Goal: Task Accomplishment & Management: Use online tool/utility

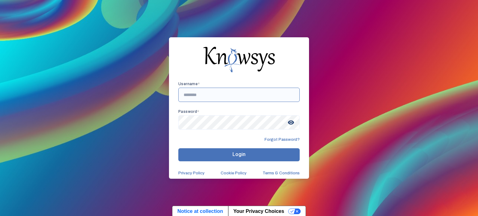
click at [198, 96] on input "text" at bounding box center [238, 95] width 121 height 14
paste input "**********"
type input "**********"
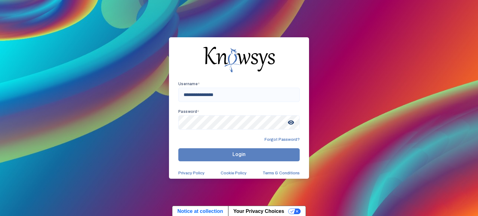
click at [215, 156] on button "Login" at bounding box center [238, 155] width 121 height 13
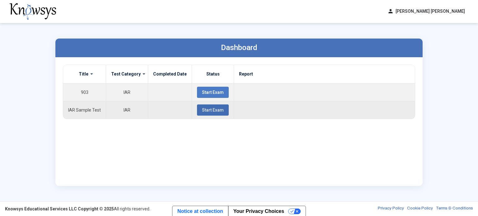
click at [202, 108] on span "Start Exam" at bounding box center [213, 110] width 22 height 5
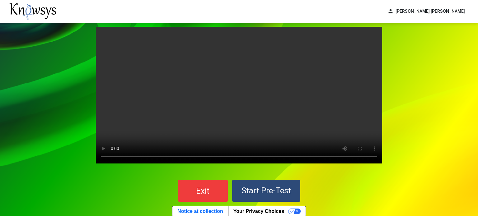
scroll to position [12, 0]
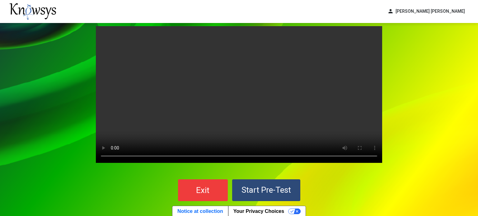
click at [409, 136] on div "Your browser does not support the video tag. Exit Start Pre-Test" at bounding box center [239, 114] width 478 height 207
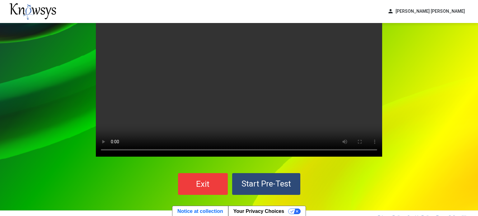
scroll to position [27, 0]
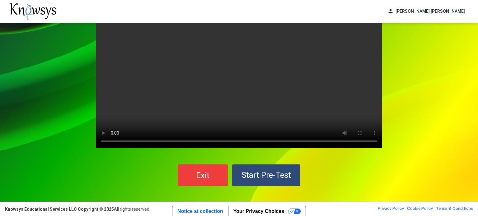
click at [254, 174] on span "Start Pre-Test" at bounding box center [267, 175] width 50 height 9
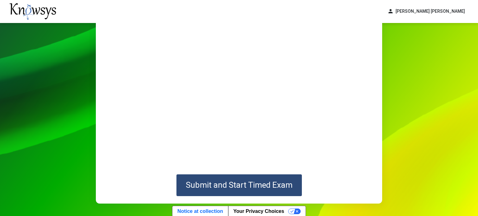
scroll to position [65, 0]
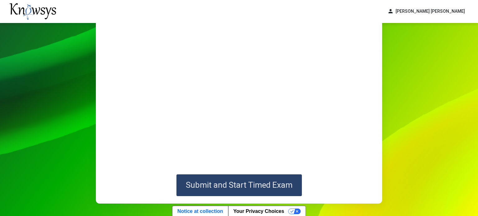
click at [199, 189] on span "Submit and Start Timed Exam" at bounding box center [239, 185] width 107 height 9
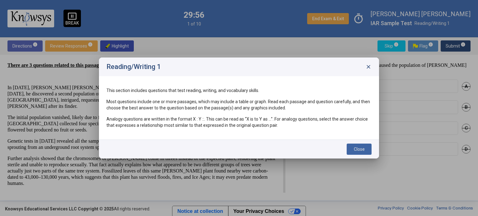
click at [368, 65] on span "close" at bounding box center [369, 67] width 6 height 6
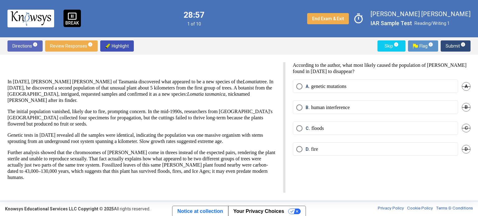
scroll to position [16, 0]
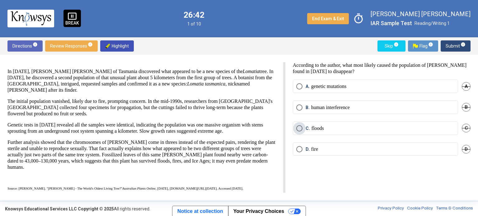
click at [299, 130] on span "Select an option" at bounding box center [300, 129] width 6 height 6
click at [455, 46] on span "Submit info" at bounding box center [456, 45] width 20 height 11
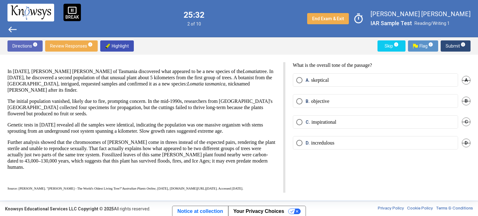
click at [298, 103] on span "Select an option" at bounding box center [300, 101] width 6 height 6
click at [445, 45] on button "Submit info" at bounding box center [456, 45] width 30 height 11
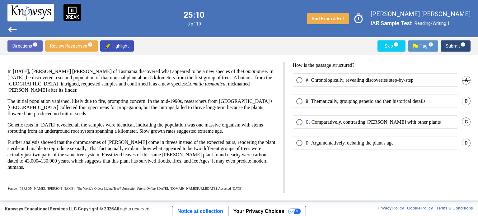
click at [301, 122] on span "Select an option" at bounding box center [300, 122] width 6 height 6
click at [297, 142] on span "Select an option" at bounding box center [300, 143] width 6 height 6
click at [299, 122] on span "Select an option" at bounding box center [300, 122] width 6 height 6
click at [300, 141] on span "Select an option" at bounding box center [300, 143] width 6 height 6
click at [459, 43] on span "Submit info" at bounding box center [456, 45] width 20 height 11
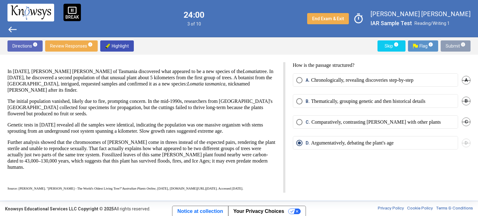
scroll to position [0, 0]
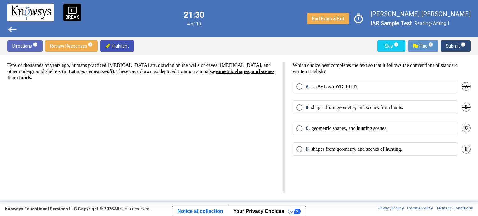
click at [298, 83] on span "Select an option" at bounding box center [300, 86] width 6 height 6
click at [458, 41] on span "Submit info" at bounding box center [456, 45] width 20 height 11
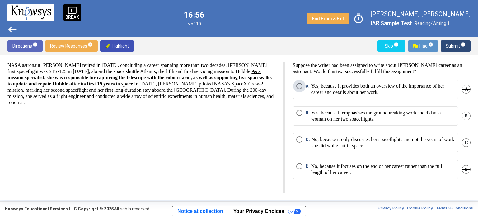
click at [301, 83] on span "Select an option" at bounding box center [300, 86] width 6 height 6
click at [459, 43] on span "Submit info" at bounding box center [456, 45] width 20 height 11
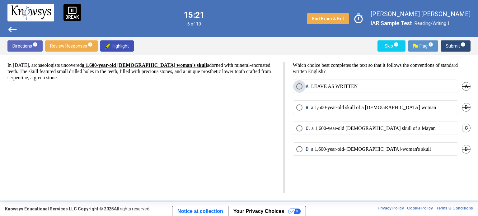
click at [304, 87] on span "A. LEAVE AS WRITTEN" at bounding box center [330, 86] width 55 height 6
click at [457, 46] on span "Submit info" at bounding box center [456, 45] width 20 height 11
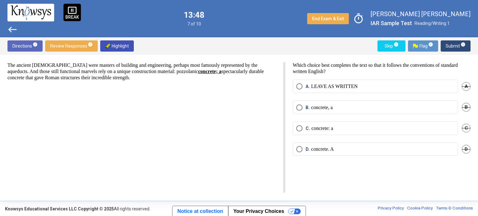
click at [326, 108] on p "concrete, a" at bounding box center [321, 108] width 21 height 6
click at [455, 46] on span "Submit info" at bounding box center [456, 45] width 20 height 11
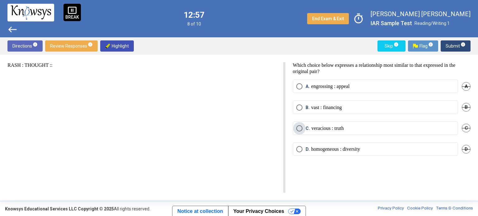
click at [338, 129] on p "veracious : truth" at bounding box center [328, 129] width 32 height 6
click at [453, 50] on span "Submit info" at bounding box center [456, 45] width 20 height 11
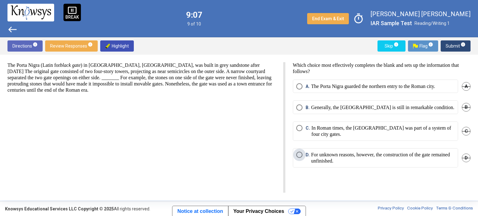
click at [300, 154] on span "Select an option" at bounding box center [300, 155] width 6 height 6
click at [454, 49] on span "Submit info" at bounding box center [456, 45] width 20 height 11
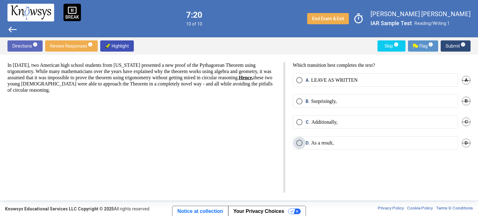
click at [300, 143] on span "Select an option" at bounding box center [300, 143] width 6 height 6
click at [457, 43] on span "Submit info" at bounding box center [456, 45] width 20 height 11
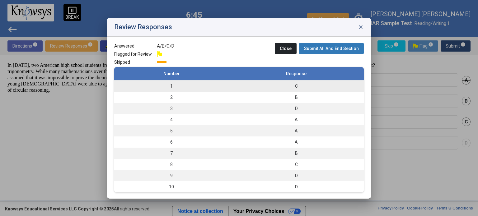
click at [227, 87] on td "1" at bounding box center [171, 86] width 115 height 12
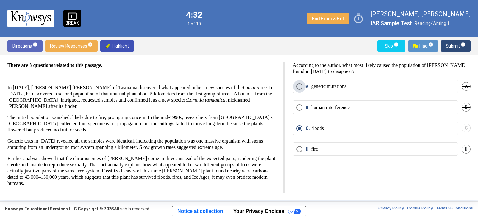
click at [299, 88] on span "Select an option" at bounding box center [300, 86] width 6 height 6
click at [457, 45] on span "Submit info" at bounding box center [456, 45] width 20 height 11
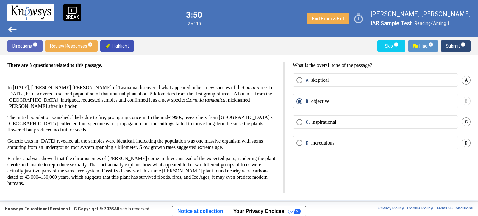
click at [68, 45] on span "Review Responses info" at bounding box center [71, 45] width 43 height 11
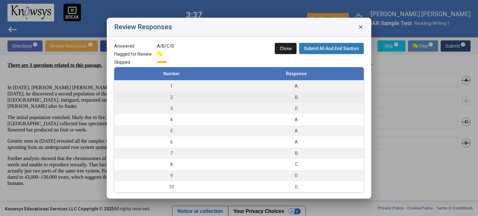
click at [265, 95] on div "B" at bounding box center [296, 97] width 129 height 6
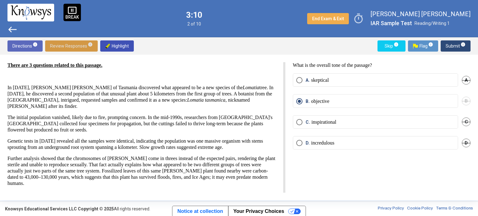
click at [453, 45] on span "Submit info" at bounding box center [456, 45] width 20 height 11
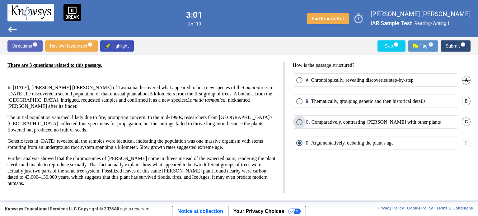
click at [297, 122] on span "Select an option" at bounding box center [300, 122] width 6 height 6
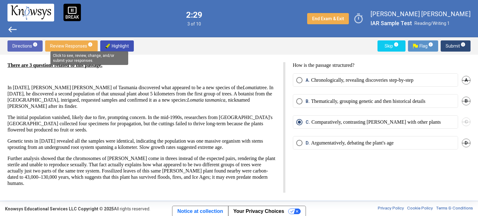
click at [88, 50] on mat-tooltip-component "Click to see, review, change, and/or submit your responses." at bounding box center [89, 58] width 87 height 22
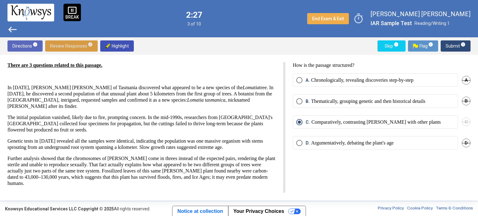
click at [87, 45] on sup "info" at bounding box center [90, 44] width 6 height 5
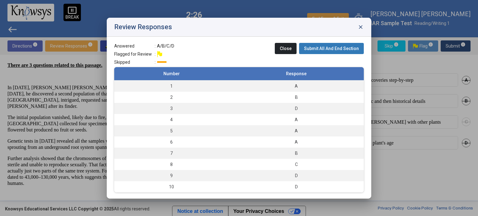
click at [86, 45] on div at bounding box center [239, 108] width 478 height 216
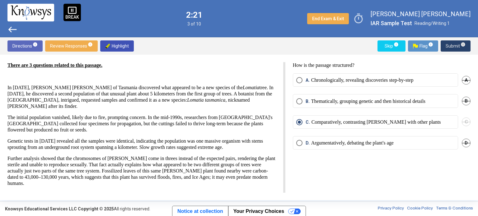
click at [456, 48] on span "Submit info" at bounding box center [456, 45] width 20 height 11
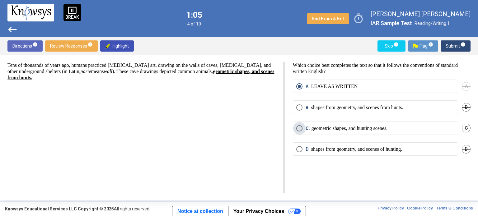
click at [299, 127] on span "Select an option" at bounding box center [300, 129] width 6 height 6
click at [449, 41] on span "Submit info" at bounding box center [456, 45] width 20 height 11
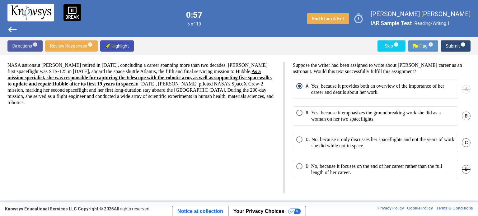
click at [33, 48] on span "Directions info" at bounding box center [24, 45] width 25 height 11
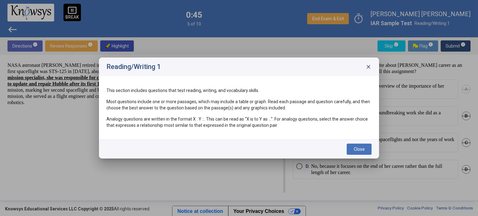
click at [367, 66] on span "close" at bounding box center [369, 67] width 6 height 6
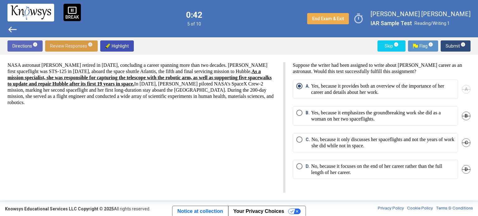
click at [75, 42] on span "Review Responses info" at bounding box center [71, 45] width 43 height 11
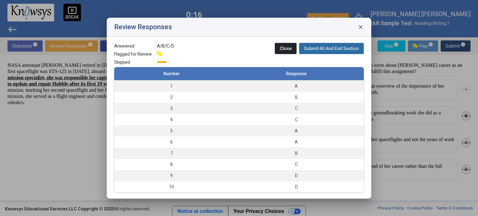
click at [334, 47] on span "Submit All And End Section" at bounding box center [331, 48] width 55 height 5
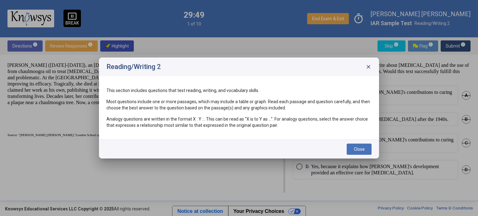
click at [370, 66] on span "close" at bounding box center [369, 67] width 6 height 6
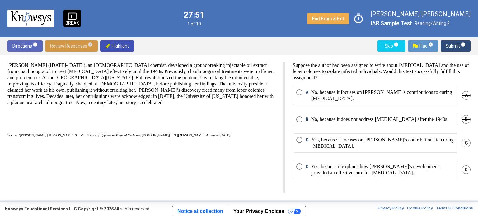
click at [302, 134] on mat-radio-button "C. Yes, because it focuses on [PERSON_NAME]'s contributions to curing [MEDICAL_…" at bounding box center [375, 143] width 165 height 19
click at [297, 137] on span "Select an option" at bounding box center [300, 140] width 6 height 6
click at [307, 177] on div "Suppose the author had been assigned to write about [MEDICAL_DATA] and the use …" at bounding box center [378, 127] width 185 height 131
click at [302, 93] on span "Select an option" at bounding box center [300, 92] width 6 height 6
click at [454, 42] on span "Submit info" at bounding box center [456, 45] width 20 height 11
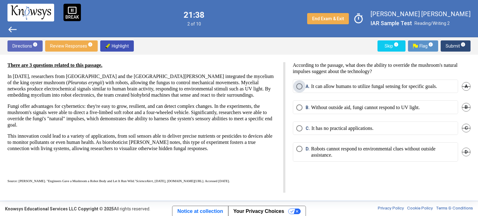
click at [298, 88] on span "Select an option" at bounding box center [300, 86] width 6 height 6
click at [454, 40] on span "Submit info" at bounding box center [456, 45] width 20 height 11
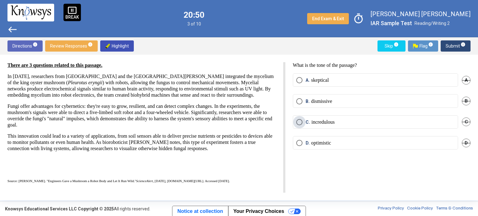
click at [298, 121] on span "Select an option" at bounding box center [300, 122] width 6 height 6
click at [298, 145] on span "Select an option" at bounding box center [300, 143] width 6 height 6
click at [453, 51] on span "Submit info" at bounding box center [456, 45] width 20 height 11
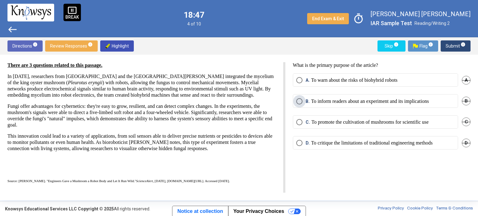
click at [301, 104] on span "Select an option" at bounding box center [300, 101] width 6 height 6
click at [451, 46] on span "Submit info" at bounding box center [456, 45] width 20 height 11
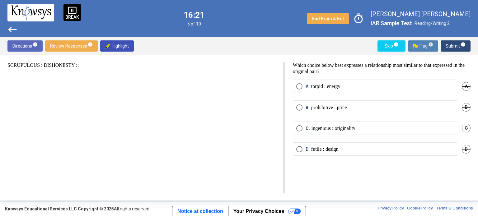
click at [422, 45] on span "Flag info" at bounding box center [423, 45] width 20 height 11
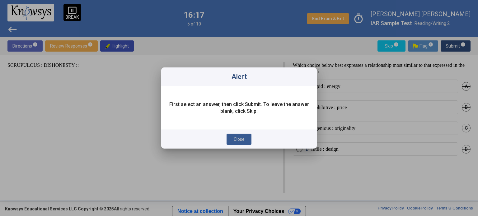
click at [240, 139] on span "Close" at bounding box center [239, 139] width 11 height 5
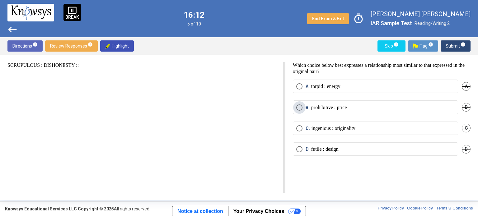
click at [300, 108] on span "Select an option" at bounding box center [300, 108] width 6 height 6
click at [416, 47] on img at bounding box center [415, 46] width 5 height 5
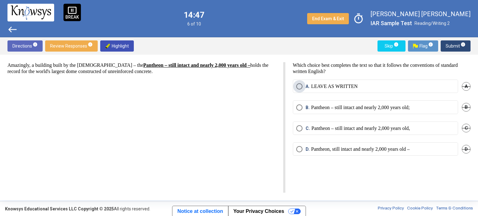
click at [324, 87] on p "LEAVE AS WRITTEN" at bounding box center [334, 86] width 47 height 6
click at [459, 46] on span "Submit info" at bounding box center [456, 45] width 20 height 11
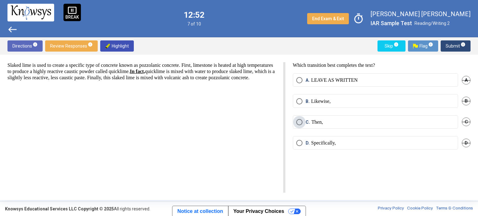
click at [300, 123] on span "Select an option" at bounding box center [300, 122] width 6 height 6
click at [462, 47] on span "Submit info" at bounding box center [456, 45] width 20 height 11
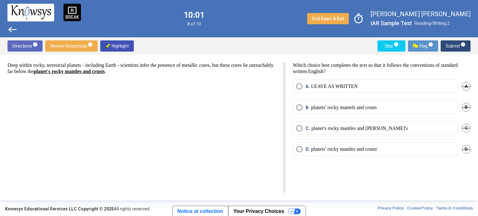
click at [303, 83] on mat-radio-button "A. LEAVE AS WRITTEN" at bounding box center [375, 86] width 165 height 13
click at [450, 44] on span "Submit info" at bounding box center [456, 45] width 20 height 11
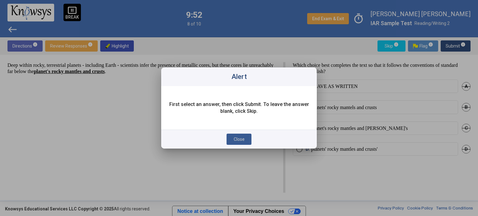
click at [244, 139] on span "Close" at bounding box center [239, 139] width 11 height 5
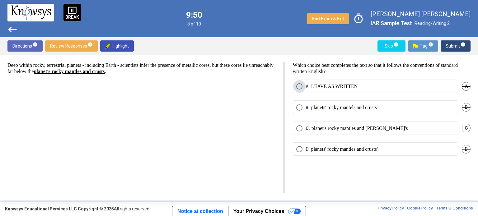
click at [300, 87] on span "Select an option" at bounding box center [300, 86] width 6 height 6
click at [465, 48] on span "Submit info" at bounding box center [456, 45] width 20 height 11
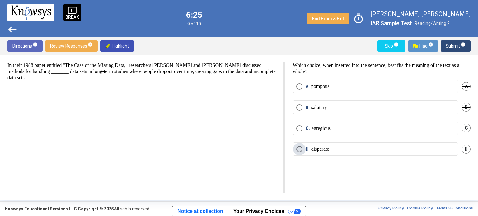
click at [298, 148] on span "Select an option" at bounding box center [300, 149] width 6 height 6
click at [301, 128] on span "Select an option" at bounding box center [300, 129] width 6 height 6
click at [300, 105] on span "Select an option" at bounding box center [300, 108] width 6 height 6
click at [305, 126] on span "C. egregious" at bounding box center [317, 129] width 28 height 6
click at [453, 46] on span "Submit info" at bounding box center [456, 45] width 20 height 11
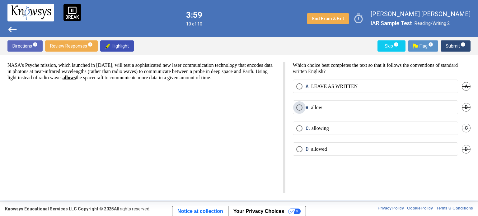
click at [309, 109] on span "B." at bounding box center [309, 108] width 6 height 6
click at [447, 44] on span "Submit info" at bounding box center [456, 45] width 20 height 11
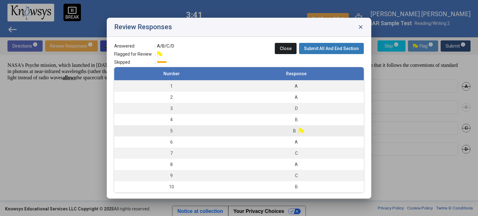
click at [284, 130] on td "B" at bounding box center [296, 131] width 135 height 11
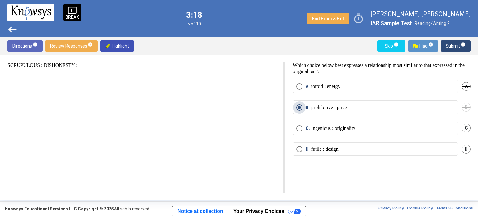
click at [298, 105] on span "Select an option" at bounding box center [300, 108] width 6 height 6
click at [77, 45] on span "Review Responses info" at bounding box center [71, 45] width 43 height 11
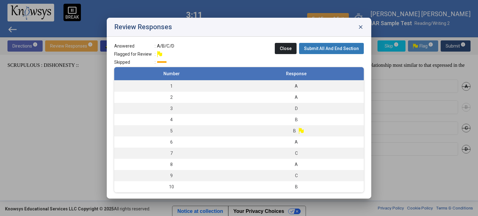
click at [79, 109] on div at bounding box center [239, 108] width 478 height 216
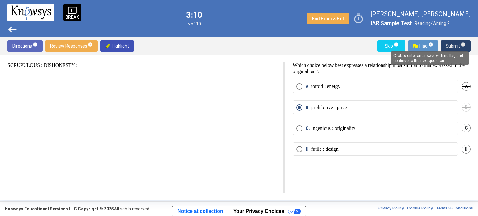
click at [463, 44] on span "info" at bounding box center [463, 44] width 5 height 5
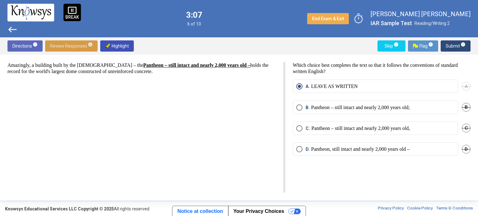
click at [59, 46] on span "Review Responses info" at bounding box center [71, 45] width 43 height 11
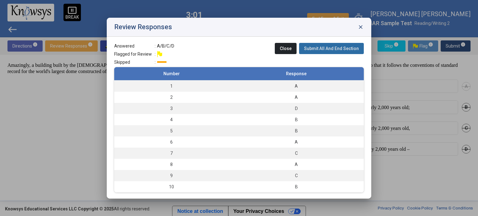
click at [334, 48] on span "Submit All And End Section" at bounding box center [331, 48] width 55 height 5
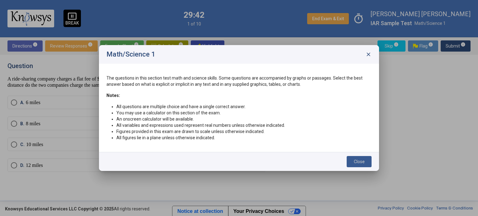
click at [357, 165] on button "Close" at bounding box center [359, 161] width 25 height 11
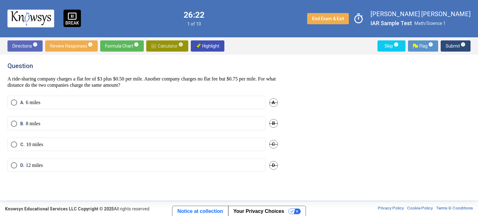
click at [161, 45] on span "Calculator info" at bounding box center [167, 45] width 32 height 11
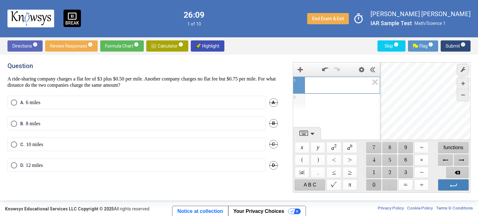
drag, startPoint x: 371, startPoint y: 182, endPoint x: 391, endPoint y: 185, distance: 20.4
click at [391, 185] on div "A B C $$ $$ π $$ 0 $$ . $$ = $$ +" at bounding box center [381, 185] width 175 height 12
click at [391, 185] on span "$$ ." at bounding box center [390, 185] width 15 height 11
click at [374, 149] on span "$$ 7" at bounding box center [374, 147] width 15 height 11
drag, startPoint x: 389, startPoint y: 160, endPoint x: 430, endPoint y: 160, distance: 41.7
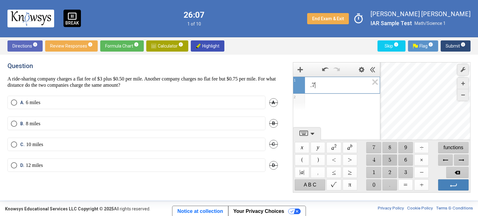
click at [430, 160] on div "$$ ( $$ ) $$ < $$ > $$ 4 $$ 5 $$ 6 $$ ×" at bounding box center [381, 160] width 175 height 12
click at [425, 159] on span "$$ ×" at bounding box center [422, 160] width 15 height 11
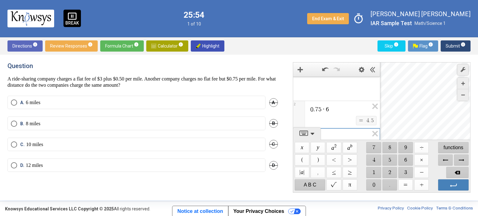
scroll to position [31, 0]
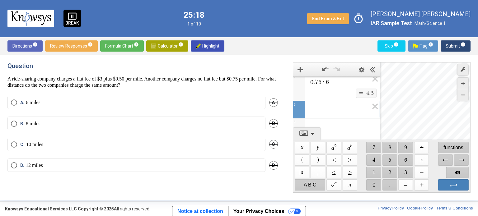
click at [370, 182] on span "$$ 0" at bounding box center [374, 185] width 15 height 11
click at [384, 185] on span "$$ ." at bounding box center [390, 185] width 15 height 11
click at [378, 149] on span "$$ 7" at bounding box center [374, 147] width 15 height 11
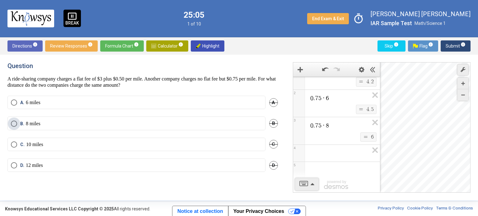
click at [150, 123] on label "B. 8 miles" at bounding box center [136, 124] width 251 height 6
click at [429, 45] on sup "info" at bounding box center [431, 44] width 6 height 5
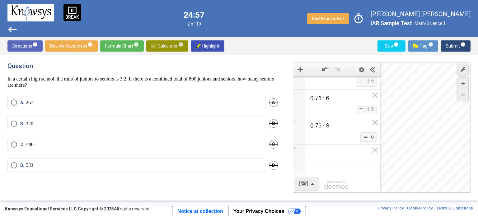
click at [165, 46] on span "Calculator info" at bounding box center [167, 45] width 32 height 11
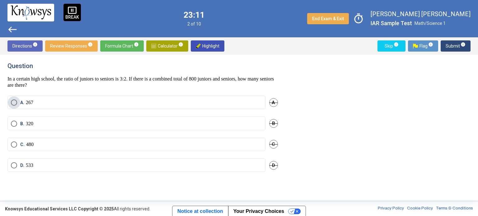
click at [169, 100] on label "A. 267" at bounding box center [136, 103] width 251 height 6
click at [451, 46] on span "Submit info" at bounding box center [456, 45] width 20 height 11
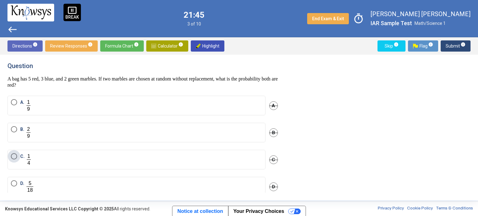
click at [14, 159] on label "C." at bounding box center [136, 160] width 251 height 13
click at [447, 45] on span "Submit info" at bounding box center [456, 45] width 20 height 11
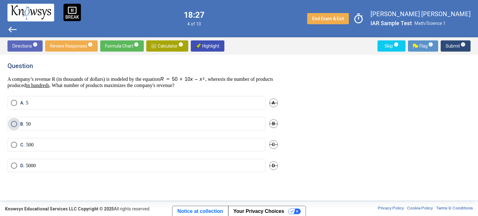
click at [72, 124] on label "B. 50" at bounding box center [136, 124] width 251 height 6
click at [459, 44] on span "Submit info" at bounding box center [456, 45] width 20 height 11
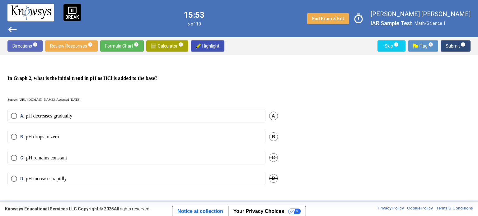
scroll to position [194, 0]
click at [44, 116] on p "pH decreases gradually" at bounding box center [49, 116] width 46 height 6
click at [468, 45] on button "Submit info" at bounding box center [456, 45] width 30 height 11
click at [29, 118] on p "Excess acid is added." at bounding box center [47, 116] width 42 height 6
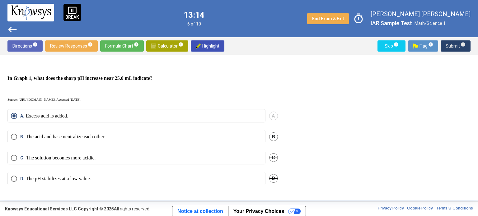
click at [460, 42] on span "Submit info" at bounding box center [456, 45] width 20 height 11
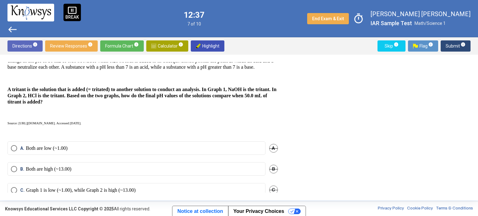
scroll to position [178, 0]
click at [59, 67] on p "Graph 1 shows the change in the pH level of 50 mL of 0.10 M HCl when 0.20 M NaO…" at bounding box center [142, 61] width 271 height 19
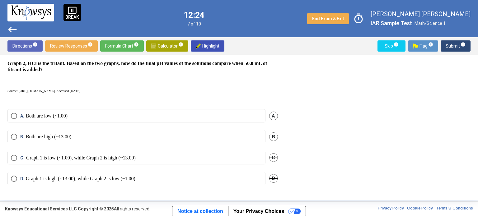
scroll to position [215, 0]
click at [23, 177] on mat-radio-button "D. Graph 1 is high (~13.00), while Graph 2 is low (~1.00)" at bounding box center [136, 178] width 258 height 13
click at [23, 178] on span "D." at bounding box center [23, 179] width 6 height 6
click at [453, 45] on span "Submit info" at bounding box center [456, 45] width 20 height 11
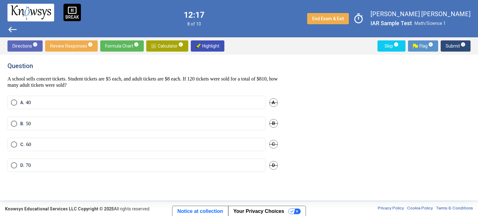
scroll to position [0, 0]
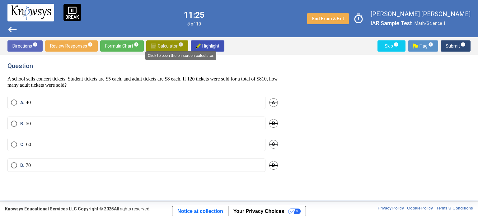
click at [182, 42] on span "info" at bounding box center [180, 44] width 5 height 5
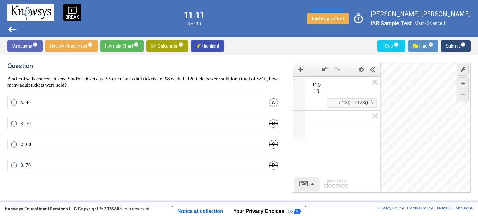
click at [186, 59] on div "Question A school sells concert tickets. Student tickets are $5 each, and adult…" at bounding box center [239, 128] width 478 height 146
click at [98, 125] on label "B. 50" at bounding box center [136, 124] width 251 height 6
click at [425, 44] on span "Flag info" at bounding box center [423, 45] width 20 height 11
click at [19, 126] on span "B. 30" at bounding box center [24, 124] width 14 height 6
click at [449, 47] on span "Submit info" at bounding box center [456, 45] width 20 height 11
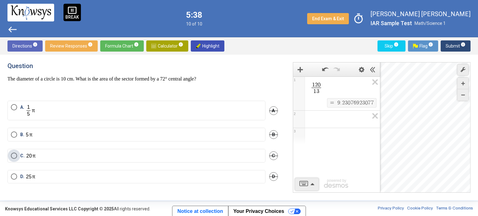
click at [14, 157] on span "Select an option" at bounding box center [14, 156] width 6 height 6
click at [20, 43] on span "Directions info" at bounding box center [24, 45] width 25 height 11
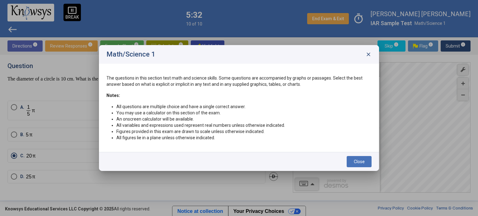
click at [67, 45] on div at bounding box center [239, 108] width 478 height 216
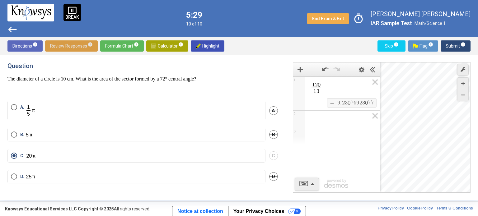
click at [72, 45] on span "Review Responses info" at bounding box center [71, 45] width 43 height 11
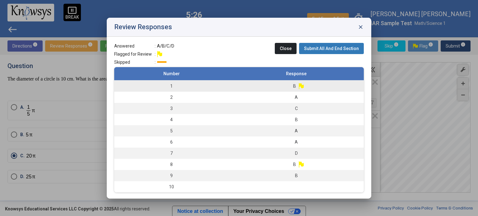
click at [256, 85] on td "B" at bounding box center [296, 86] width 135 height 12
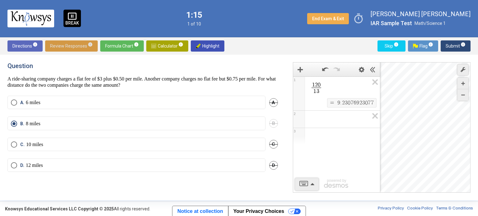
click at [41, 100] on label "A. 6 miles" at bounding box center [136, 103] width 251 height 6
click at [161, 122] on label "B. 8 miles" at bounding box center [136, 124] width 251 height 6
click at [104, 159] on mat-radio-group "A. 6 miles A B. 8 miles B C. 10 miles C D. 12 miles D" at bounding box center [142, 138] width 271 height 84
click at [107, 164] on label "D. 12 miles" at bounding box center [136, 166] width 251 height 6
click at [456, 44] on span "Submit info" at bounding box center [456, 45] width 20 height 11
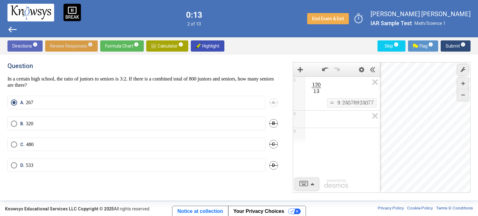
click at [83, 40] on span "Review Responses info" at bounding box center [71, 45] width 43 height 11
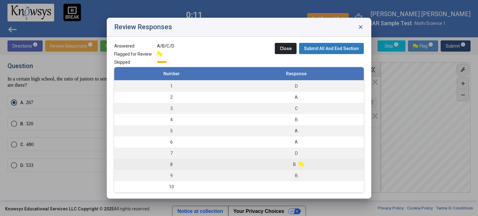
click at [241, 167] on td "B" at bounding box center [296, 164] width 135 height 11
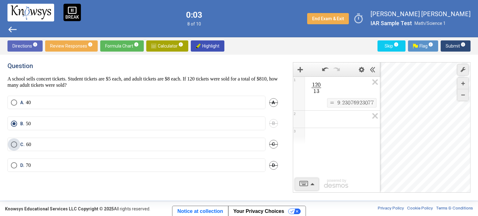
click at [123, 144] on label "C. 60" at bounding box center [136, 145] width 251 height 6
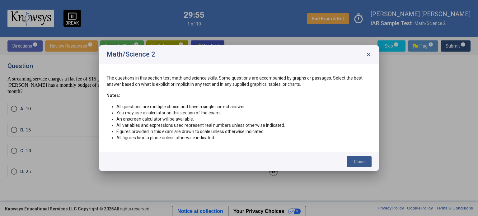
click at [360, 163] on span "Close" at bounding box center [359, 161] width 11 height 5
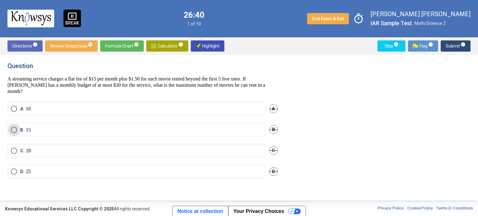
click at [227, 131] on label "B. 15" at bounding box center [136, 130] width 251 height 6
click at [457, 45] on span "Submit info" at bounding box center [456, 45] width 20 height 11
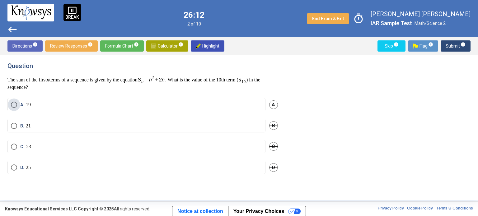
click at [83, 106] on label "A. 19" at bounding box center [136, 105] width 251 height 6
click at [430, 47] on span "Flag info" at bounding box center [423, 45] width 20 height 11
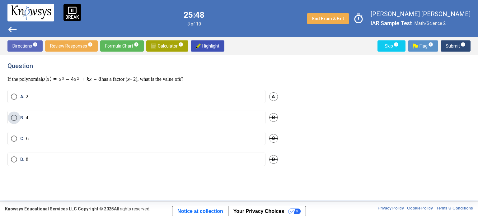
click at [12, 117] on span "Select an option" at bounding box center [14, 118] width 6 height 6
click at [417, 46] on img at bounding box center [415, 46] width 5 height 5
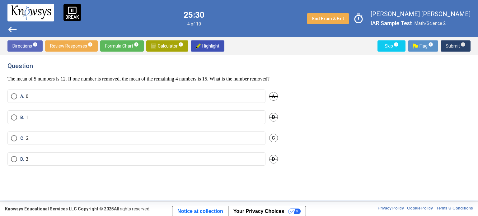
click at [459, 48] on span "Submit info" at bounding box center [456, 45] width 20 height 11
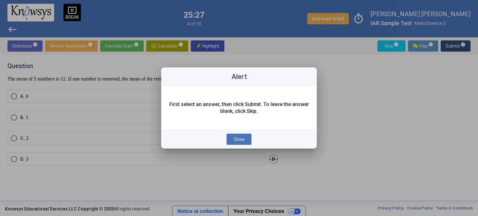
click at [234, 145] on div "Close" at bounding box center [239, 139] width 156 height 19
click at [234, 141] on span "Close" at bounding box center [239, 139] width 11 height 5
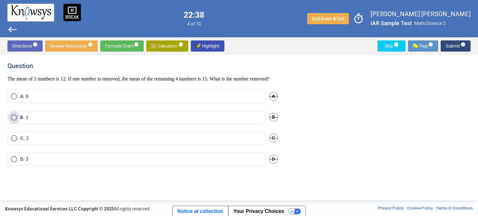
click at [12, 121] on span "Select an option" at bounding box center [14, 118] width 6 height 6
click at [456, 45] on span "Submit info" at bounding box center [456, 45] width 20 height 11
click at [90, 163] on label "D. 1,600" at bounding box center [136, 159] width 251 height 6
click at [452, 46] on span "Submit info" at bounding box center [456, 45] width 20 height 11
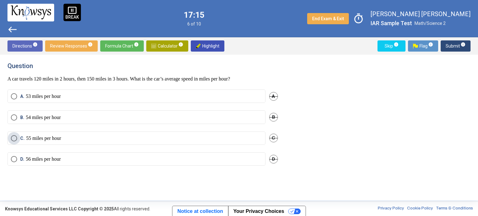
click at [126, 139] on label "C. 55 miles per hour" at bounding box center [136, 139] width 251 height 6
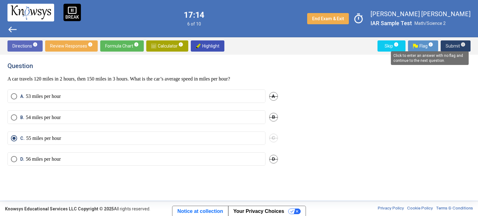
click at [462, 46] on span "info" at bounding box center [463, 44] width 5 height 5
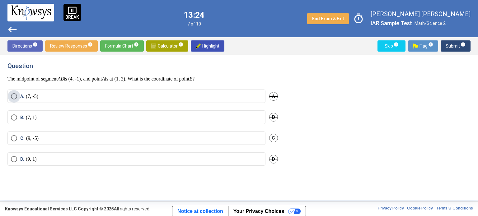
click at [142, 97] on label "A. (7, -5)" at bounding box center [136, 96] width 251 height 6
click at [456, 50] on span "Submit info" at bounding box center [456, 45] width 20 height 11
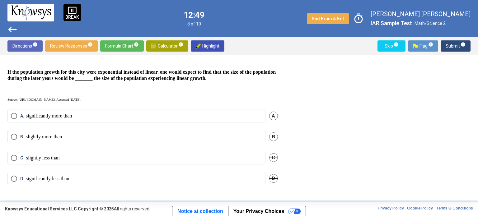
scroll to position [142, 0]
click at [146, 174] on mat-radio-button "D. significantly less than" at bounding box center [136, 178] width 258 height 13
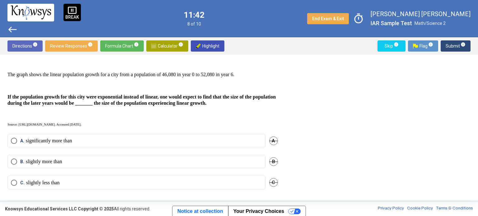
scroll to position [105, 0]
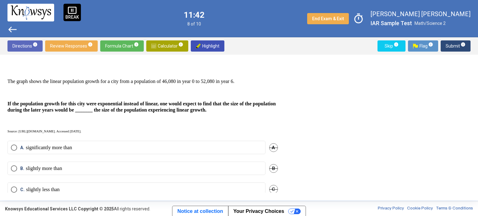
click at [146, 174] on div "B. slightly more than B" at bounding box center [142, 172] width 271 height 21
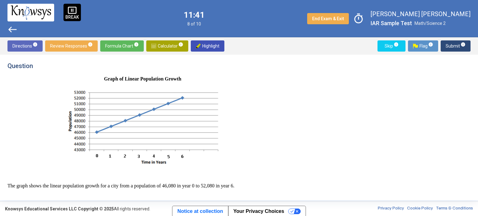
click at [146, 174] on div "Question Graph of Linear Population Growth The graph shows the linear populatio…" at bounding box center [146, 127] width 278 height 131
click at [146, 174] on p at bounding box center [142, 175] width 271 height 6
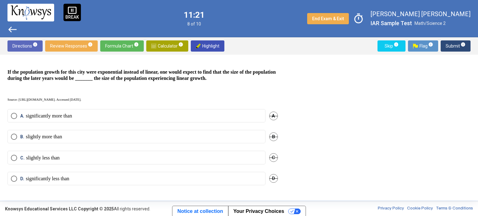
scroll to position [142, 0]
click at [13, 137] on span "Select an option" at bounding box center [14, 137] width 6 height 6
click at [442, 48] on button "Submit info" at bounding box center [456, 45] width 30 height 11
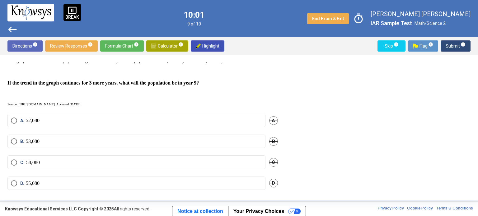
scroll to position [126, 0]
click at [25, 186] on span "D." at bounding box center [23, 183] width 6 height 6
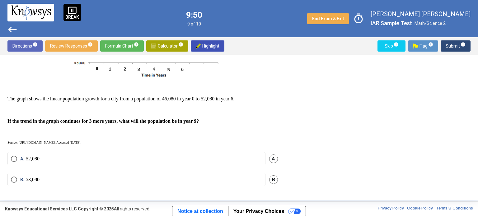
scroll to position [130, 0]
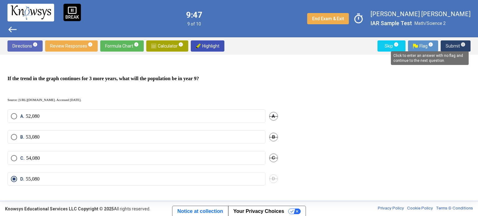
click at [464, 46] on span "info" at bounding box center [463, 44] width 5 height 5
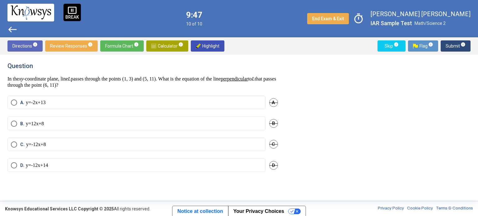
scroll to position [0, 0]
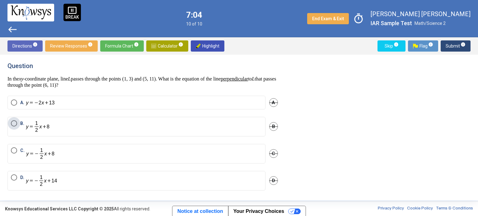
click at [36, 129] on img "Select an option" at bounding box center [38, 127] width 24 height 13
click at [70, 50] on span "Review Responses info" at bounding box center [71, 45] width 43 height 11
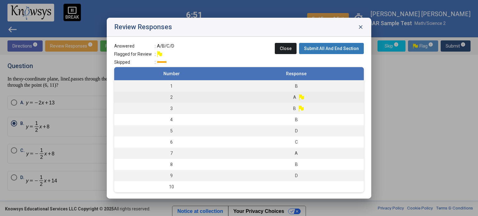
click at [239, 98] on td "A" at bounding box center [296, 97] width 135 height 11
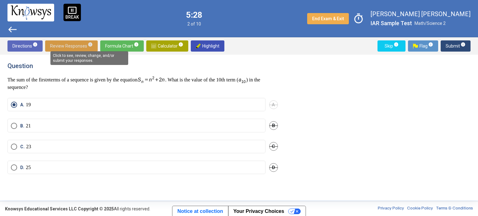
click at [89, 43] on span "info" at bounding box center [90, 44] width 5 height 5
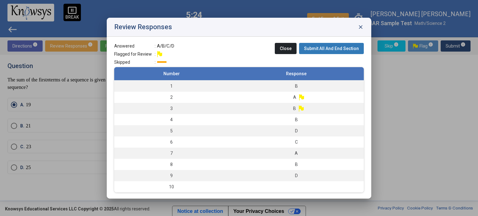
click at [361, 28] on span "close" at bounding box center [361, 27] width 6 height 6
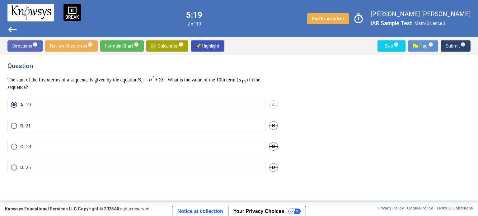
click at [455, 46] on span "Submit info" at bounding box center [456, 45] width 20 height 11
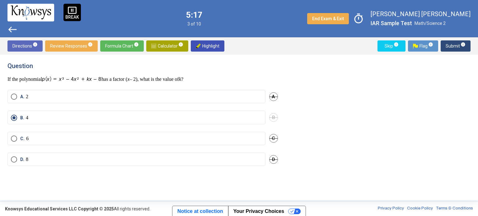
click at [72, 45] on span "Review Responses info" at bounding box center [71, 45] width 43 height 11
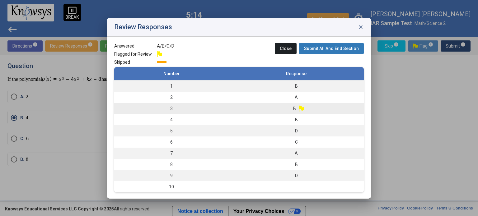
click at [266, 109] on td "B" at bounding box center [296, 108] width 135 height 11
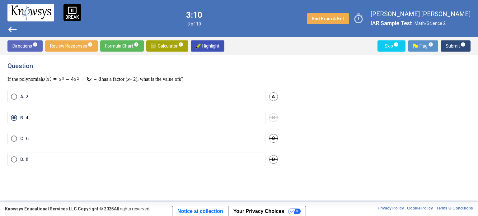
click at [241, 155] on mat-radio-button "D. 8" at bounding box center [136, 159] width 258 height 13
click at [33, 161] on label "D. 8" at bounding box center [136, 160] width 251 height 6
click at [457, 47] on span "Submit info" at bounding box center [456, 45] width 20 height 11
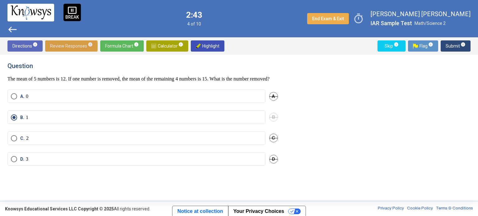
click at [60, 46] on span "Review Responses info" at bounding box center [71, 45] width 43 height 11
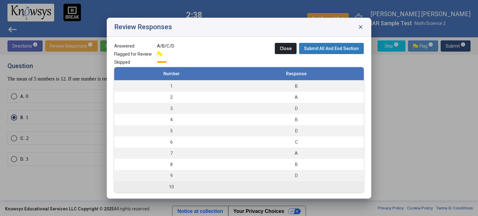
click at [288, 186] on td at bounding box center [296, 187] width 135 height 11
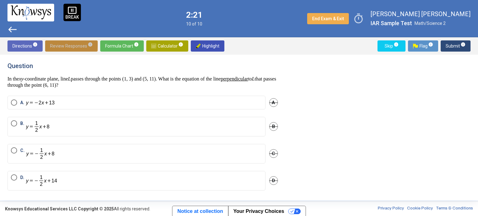
click at [66, 45] on span "Review Responses info" at bounding box center [71, 45] width 43 height 11
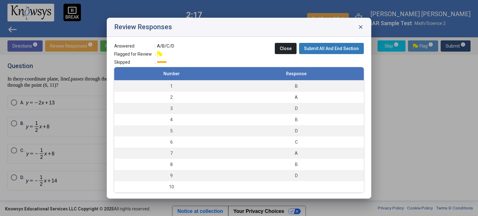
click at [363, 26] on span "close" at bounding box center [361, 27] width 6 height 6
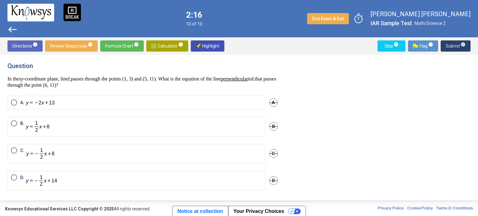
click at [449, 48] on span "Submit info" at bounding box center [456, 45] width 20 height 11
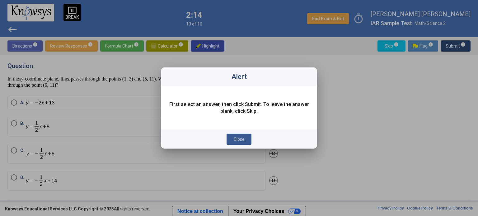
click at [241, 138] on span "Close" at bounding box center [239, 139] width 11 height 5
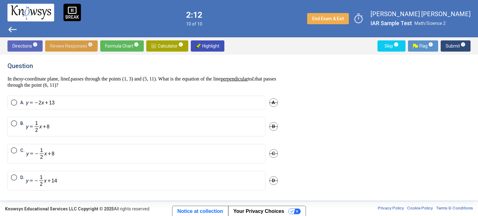
click at [64, 44] on span "Review Responses info" at bounding box center [71, 45] width 43 height 11
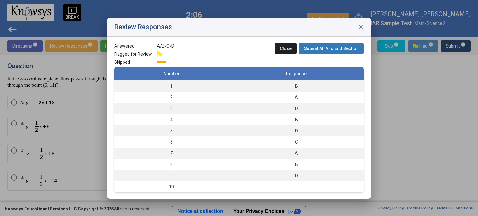
click at [360, 26] on span "close" at bounding box center [361, 27] width 6 height 6
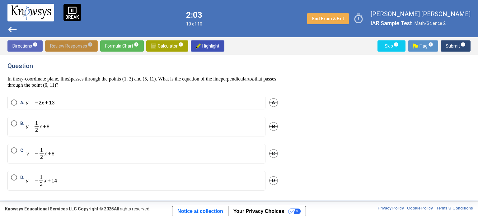
click at [60, 46] on span "Review Responses info" at bounding box center [71, 45] width 43 height 11
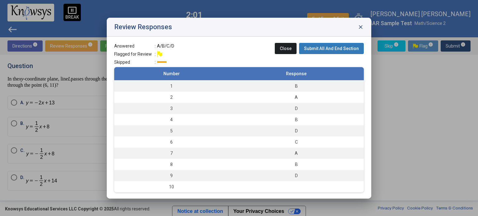
click at [329, 45] on button "Submit All And End Section" at bounding box center [331, 48] width 65 height 11
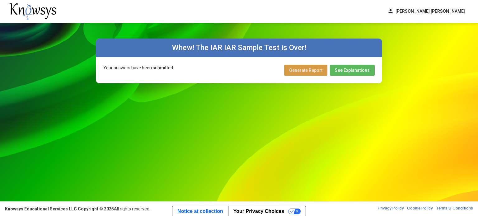
click at [314, 68] on span "Generate Report" at bounding box center [305, 70] width 33 height 5
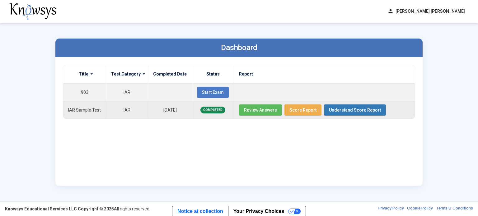
click at [297, 109] on span "Score Report" at bounding box center [303, 110] width 27 height 5
click at [349, 109] on span "Understand Score Report" at bounding box center [355, 110] width 52 height 5
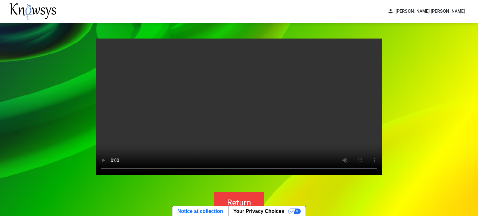
click at [223, 111] on video "Your browser does not support the video tag." at bounding box center [239, 107] width 287 height 137
